Goal: Task Accomplishment & Management: Manage account settings

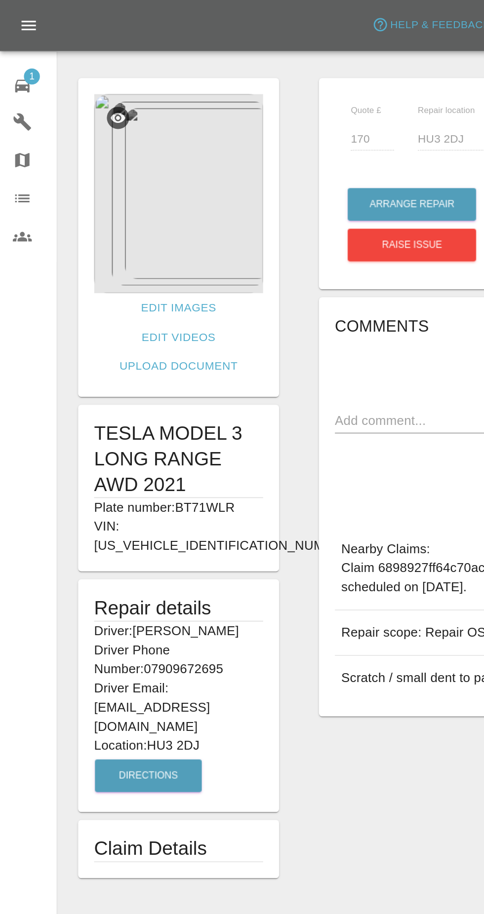
click at [20, 53] on div "1" at bounding box center [22, 52] width 28 height 14
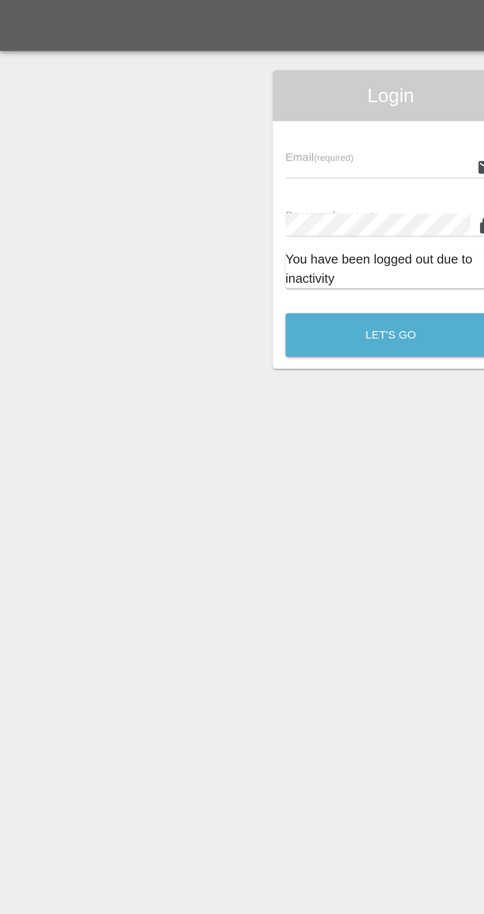
click at [247, 88] on div "Email (required)" at bounding box center [242, 97] width 130 height 28
click at [235, 104] on input "text" at bounding box center [234, 103] width 115 height 14
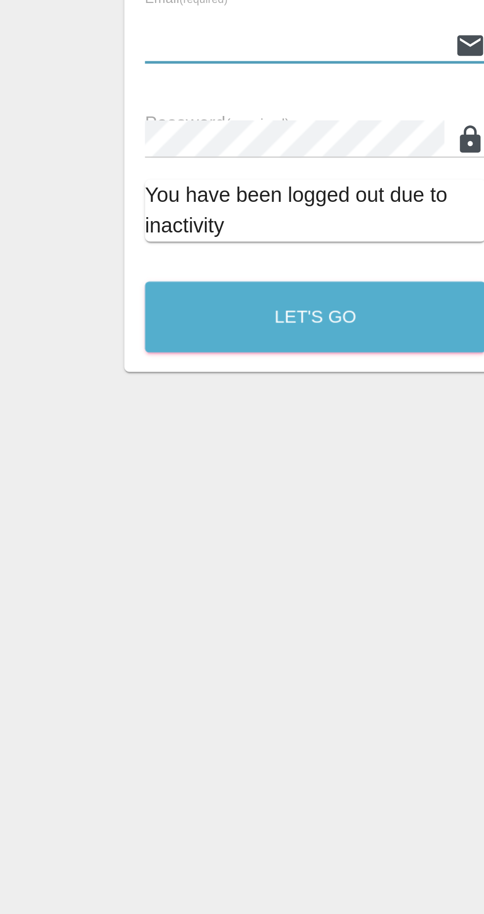
type input "[EMAIL_ADDRESS][DOMAIN_NAME]"
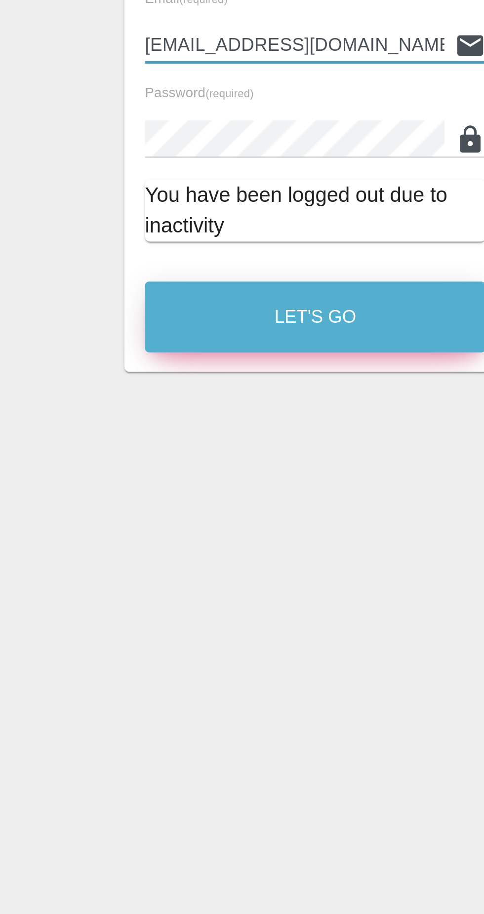
click at [261, 213] on button "Let's Go" at bounding box center [242, 207] width 130 height 27
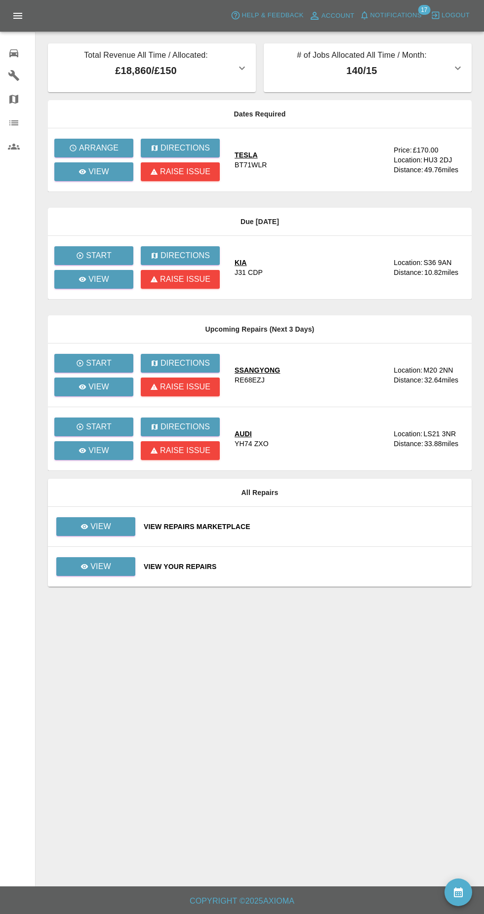
scroll to position [1, 0]
click at [117, 283] on link "View" at bounding box center [93, 279] width 79 height 19
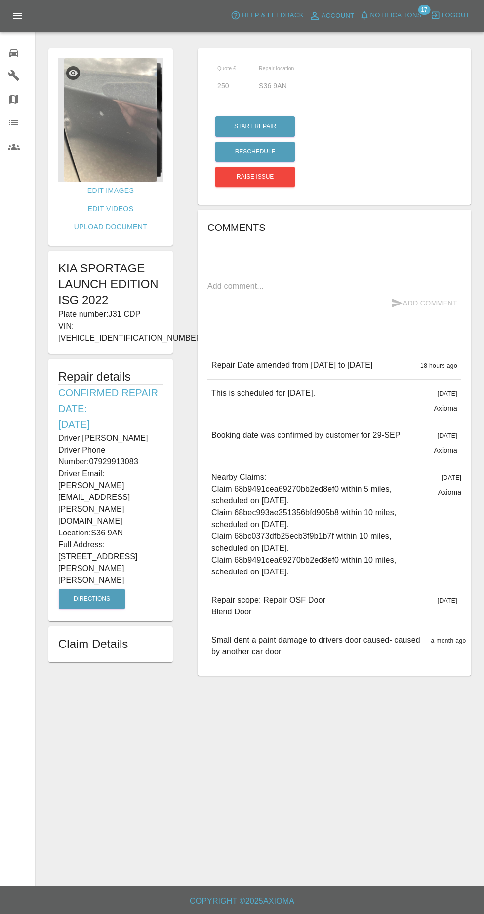
click at [135, 138] on img at bounding box center [110, 119] width 105 height 123
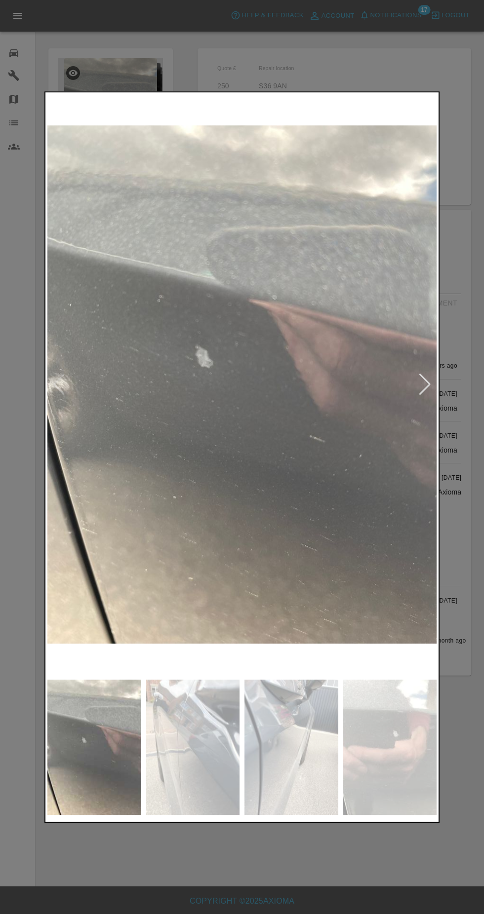
click at [196, 755] on img at bounding box center [193, 747] width 94 height 135
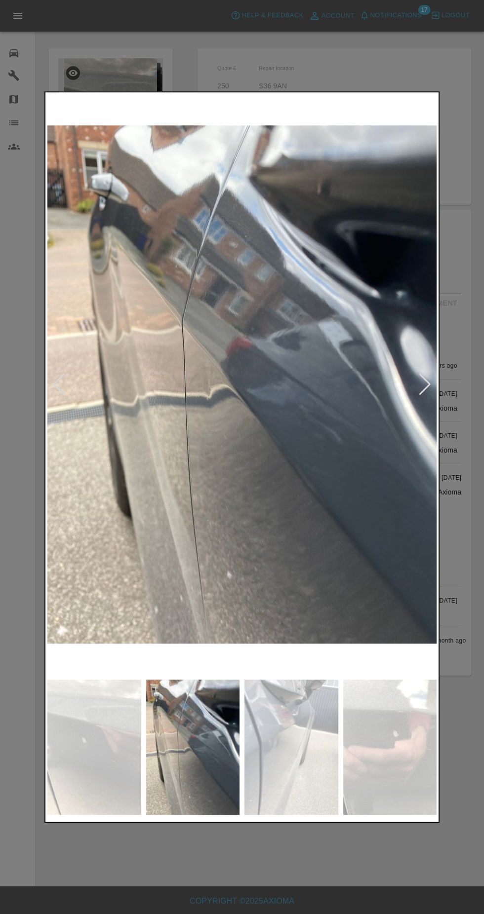
click at [289, 755] on img at bounding box center [291, 747] width 94 height 135
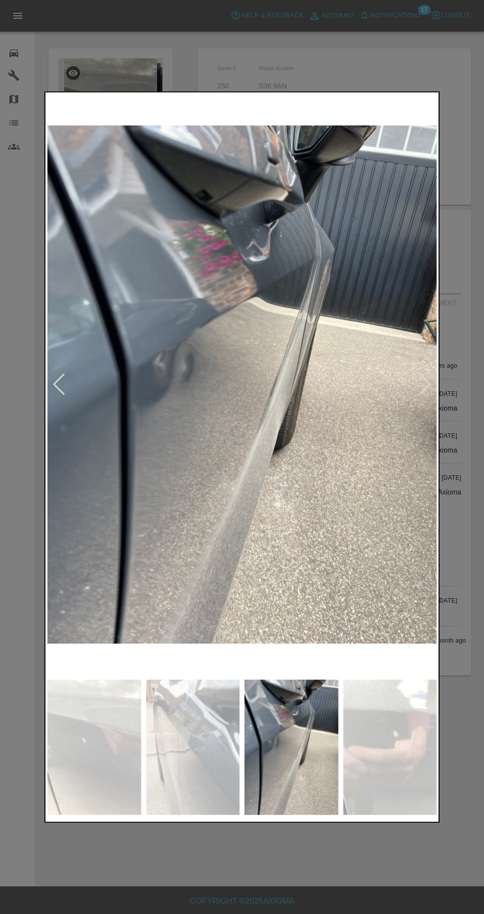
click at [362, 722] on img at bounding box center [390, 747] width 94 height 135
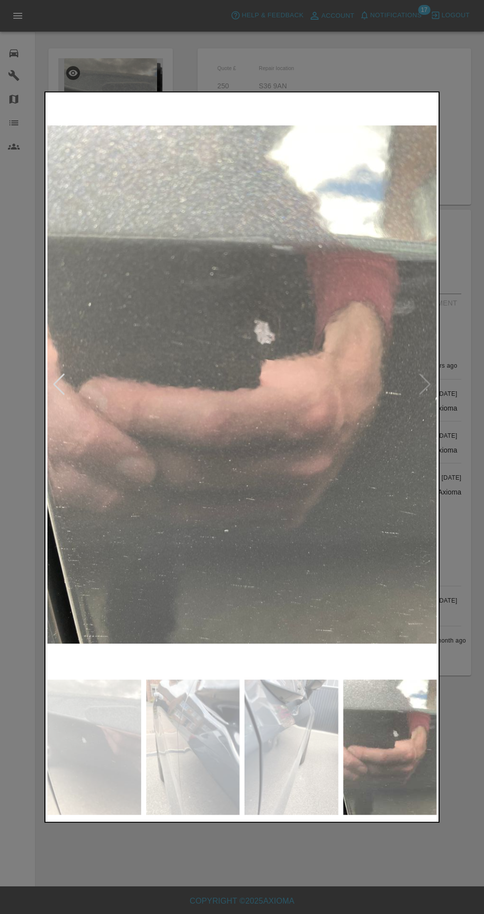
click at [100, 733] on img at bounding box center [94, 747] width 94 height 135
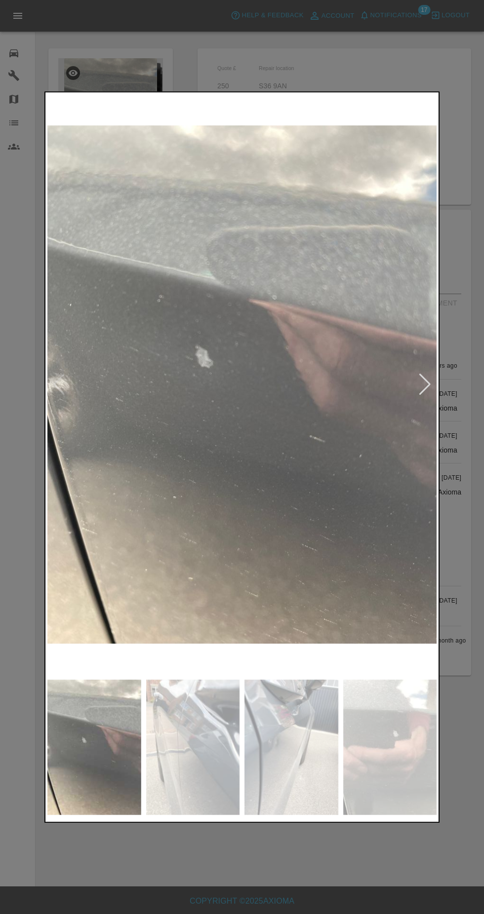
click at [206, 723] on img at bounding box center [193, 747] width 94 height 135
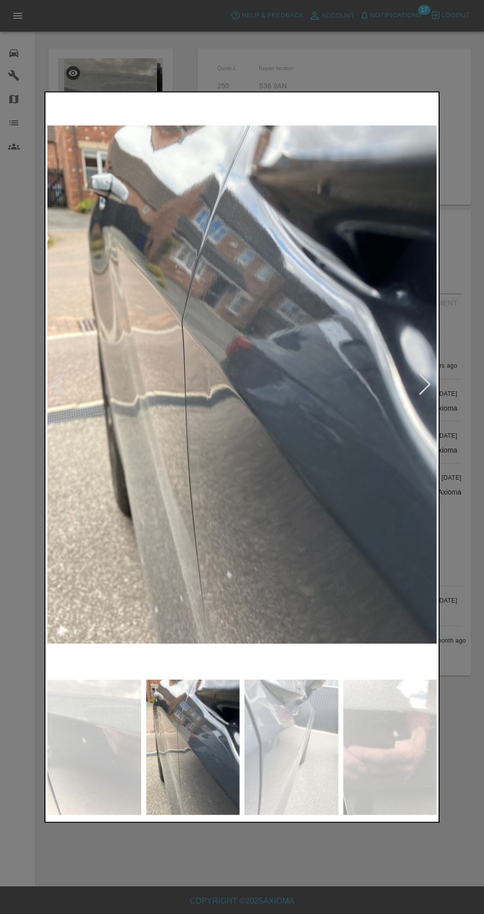
click at [304, 742] on img at bounding box center [291, 747] width 94 height 135
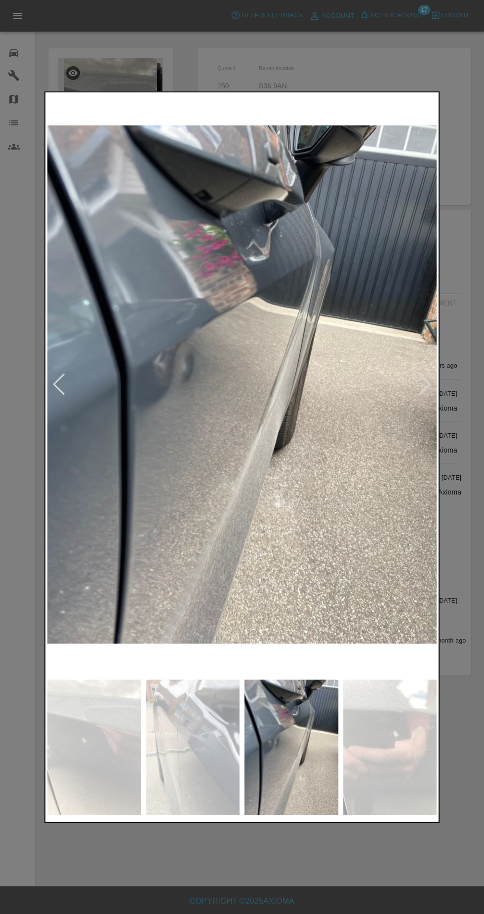
click at [376, 762] on img at bounding box center [390, 747] width 94 height 135
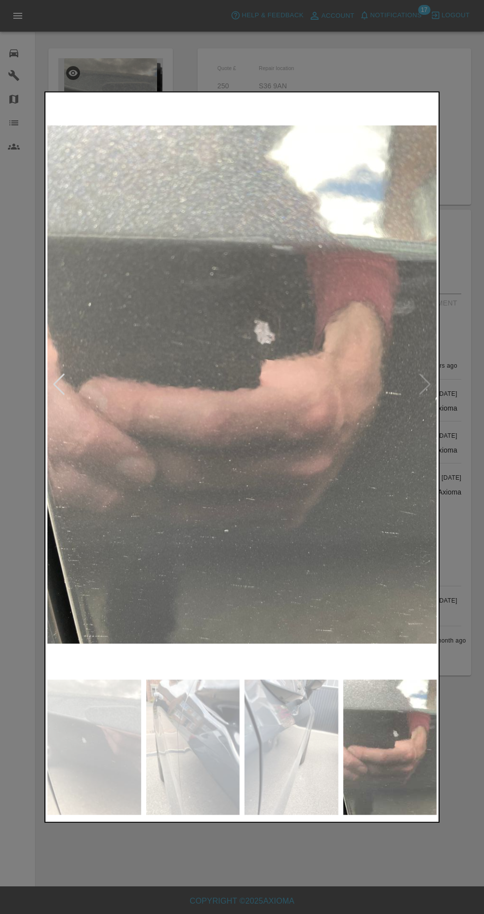
scroll to position [9, 0]
